Goal: Task Accomplishment & Management: Use online tool/utility

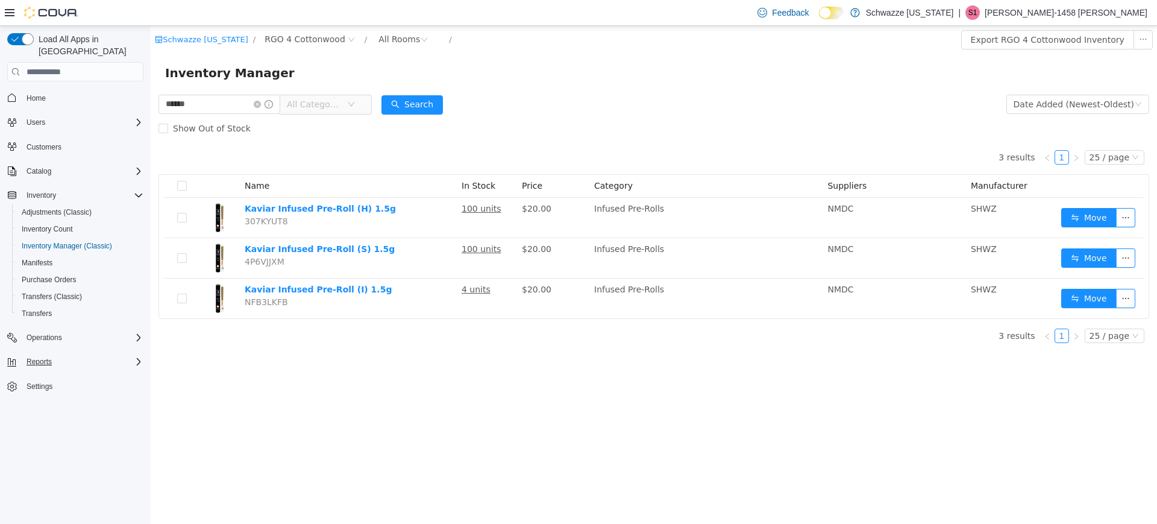
click at [59, 354] on div "Reports" at bounding box center [83, 361] width 122 height 14
click at [36, 357] on span "Reports" at bounding box center [39, 362] width 25 height 10
click at [39, 440] on span "Reports" at bounding box center [34, 446] width 25 height 14
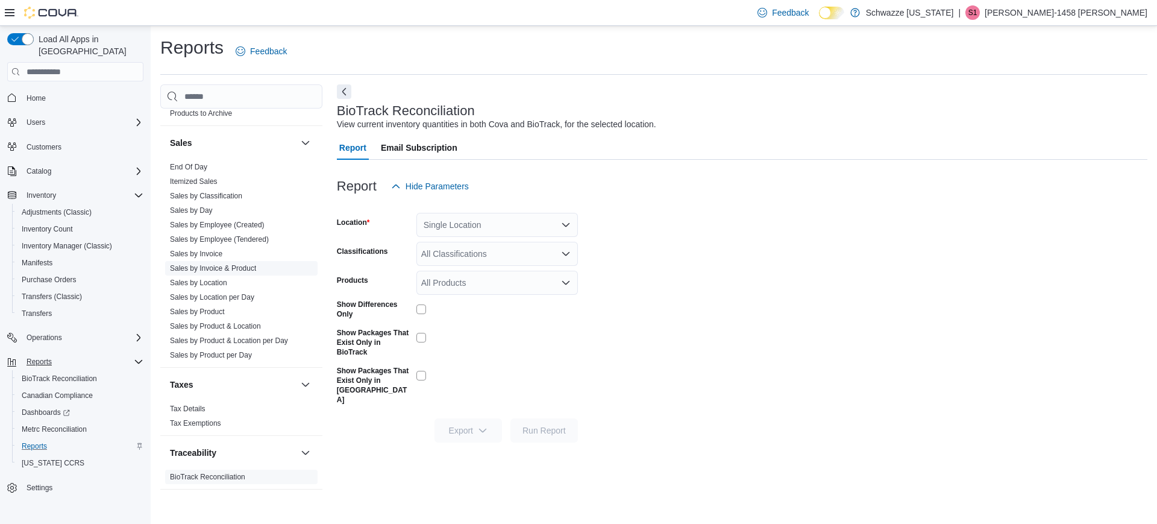
scroll to position [780, 0]
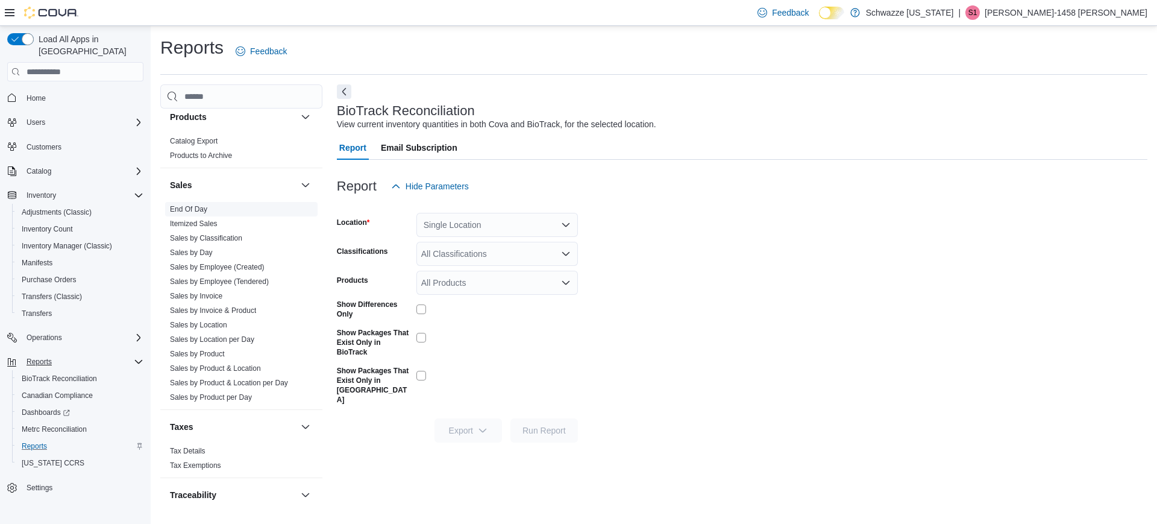
click at [205, 205] on link "End Of Day" at bounding box center [188, 209] width 37 height 8
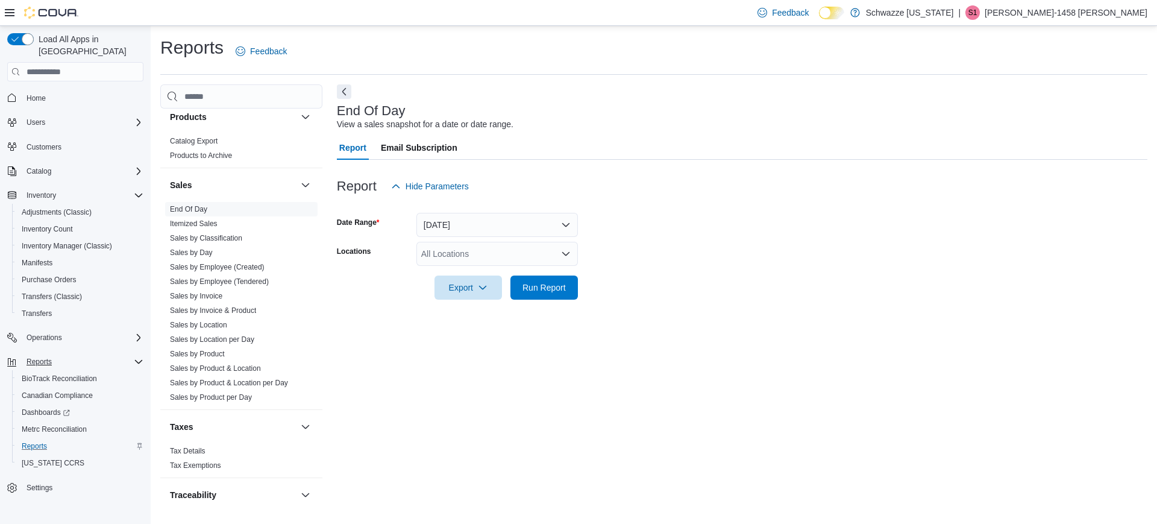
click at [454, 252] on div "All Locations" at bounding box center [496, 254] width 161 height 24
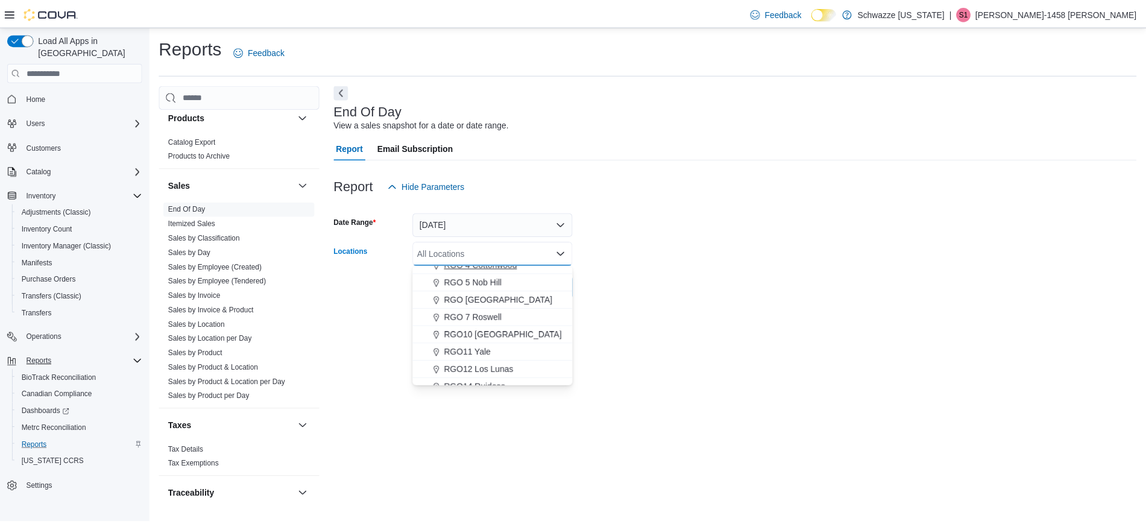
scroll to position [384, 0]
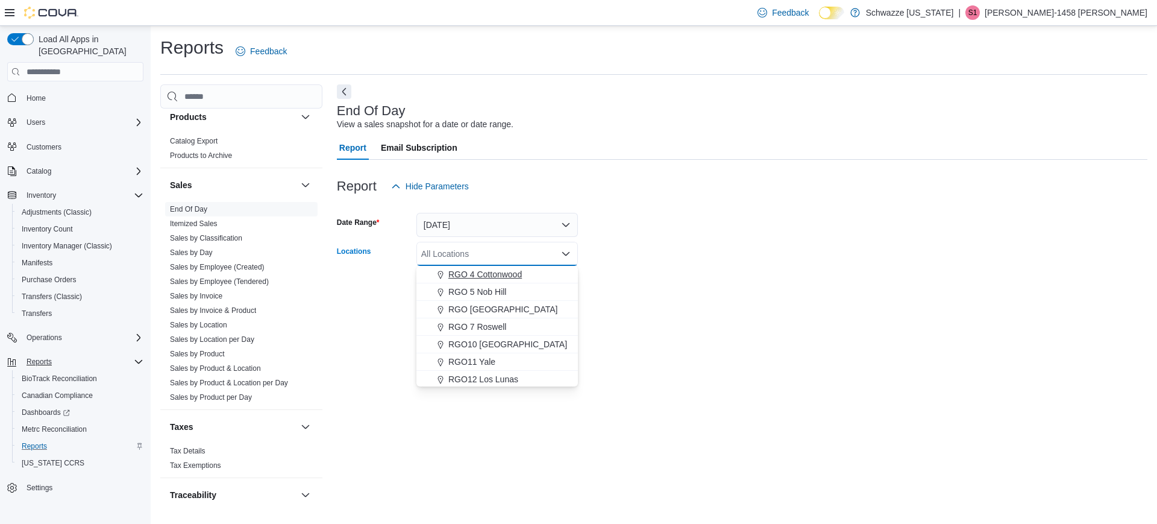
click at [513, 274] on span "RGO 4 Cottonwood" at bounding box center [485, 274] width 74 height 12
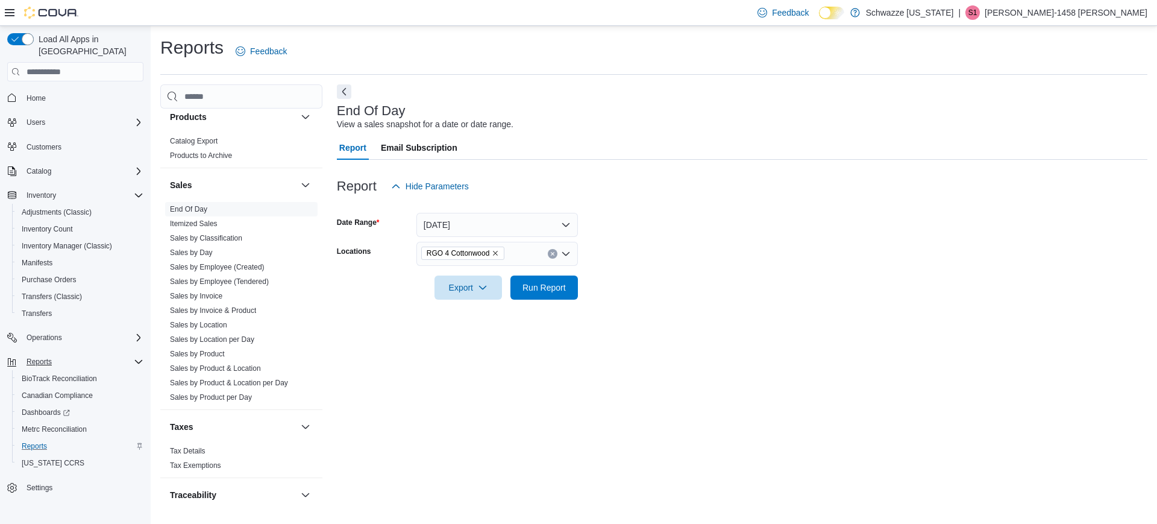
click at [618, 317] on div "End Of Day View a sales snapshot for a date or date range. Report Email Subscri…" at bounding box center [742, 292] width 810 height 417
click at [553, 286] on span "Run Report" at bounding box center [543, 287] width 43 height 12
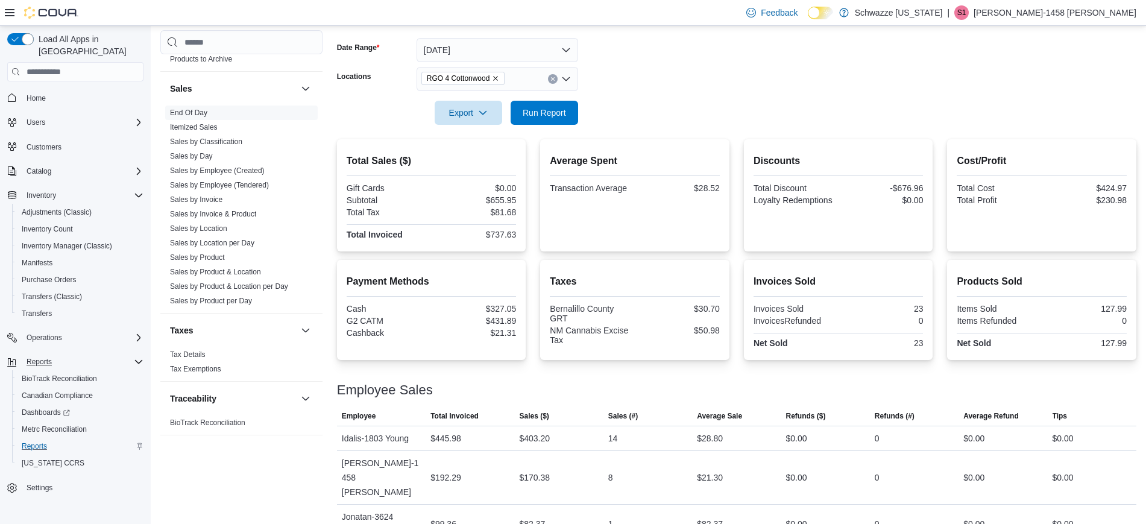
scroll to position [175, 0]
